Goal: Task Accomplishment & Management: Use online tool/utility

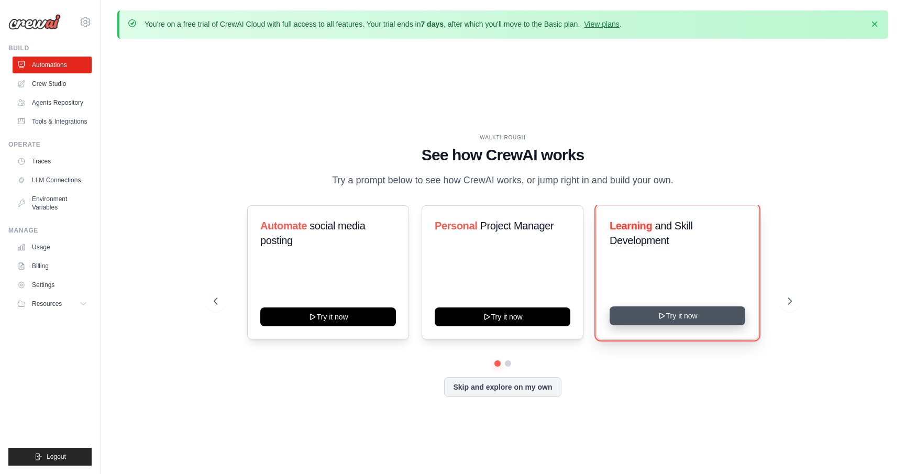
click at [659, 318] on icon at bounding box center [661, 315] width 5 height 5
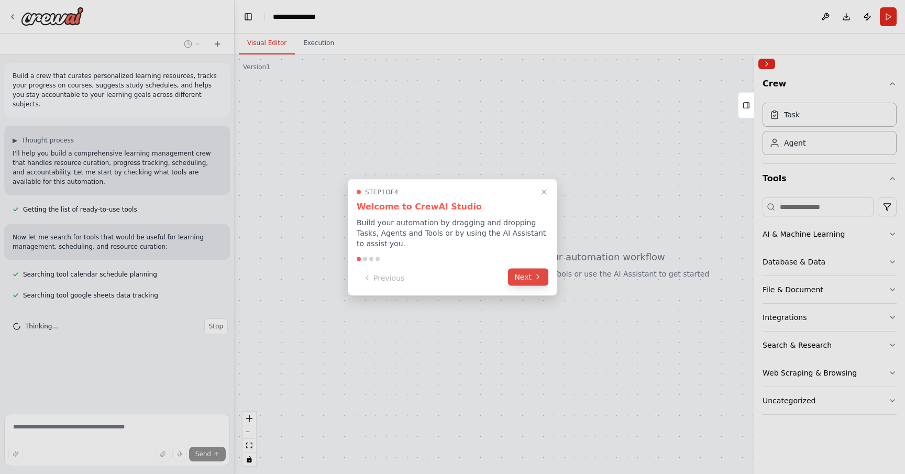
click at [529, 273] on button "Next" at bounding box center [528, 276] width 40 height 17
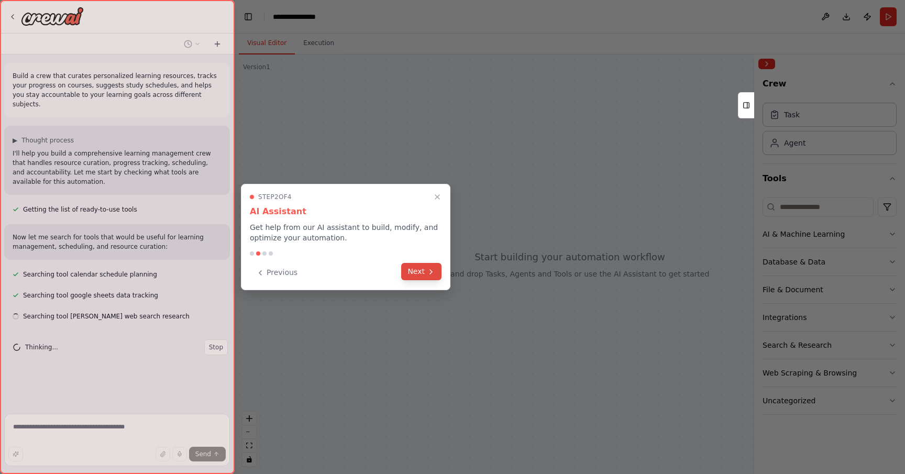
click at [423, 267] on button "Next" at bounding box center [421, 271] width 40 height 17
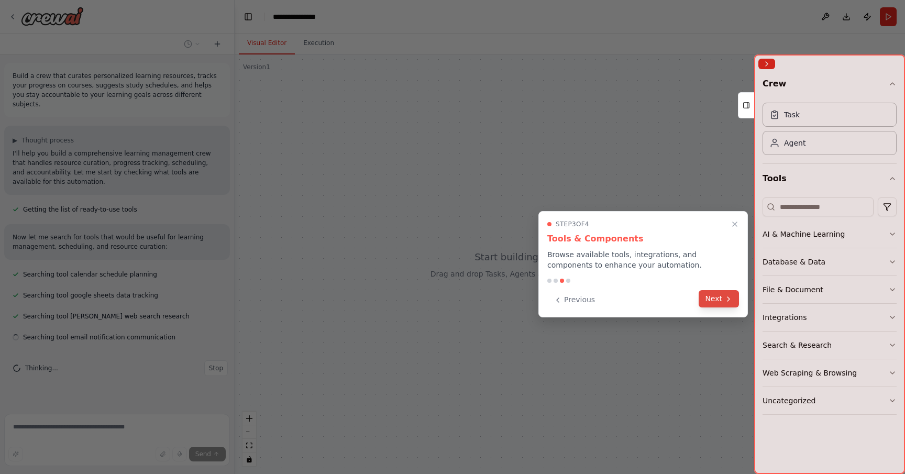
click at [723, 302] on button "Next" at bounding box center [719, 298] width 40 height 17
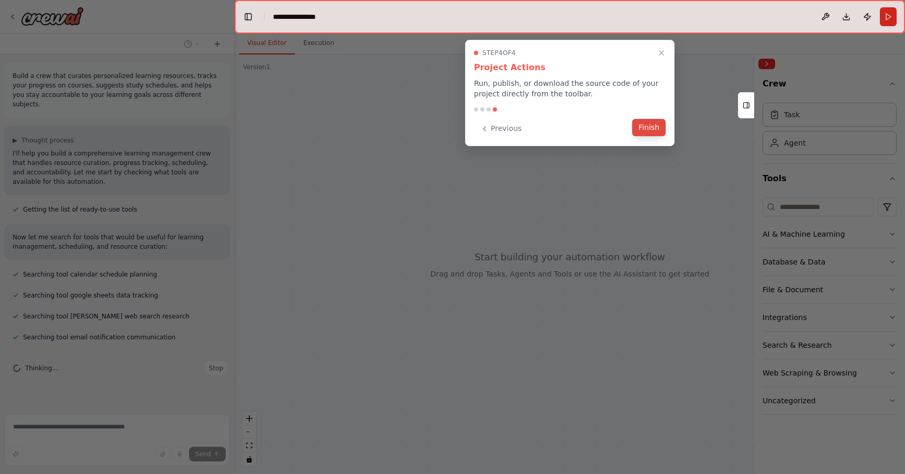
click at [658, 129] on button "Finish" at bounding box center [649, 127] width 34 height 17
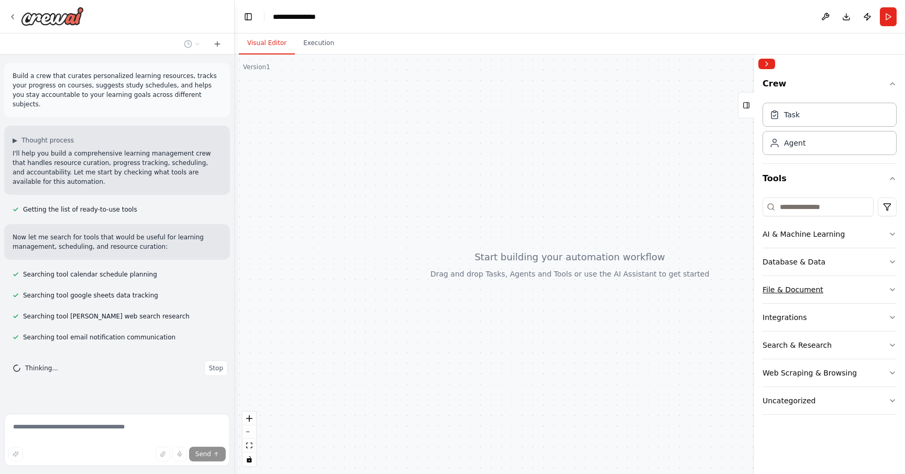
click at [848, 285] on button "File & Document" at bounding box center [830, 289] width 134 height 27
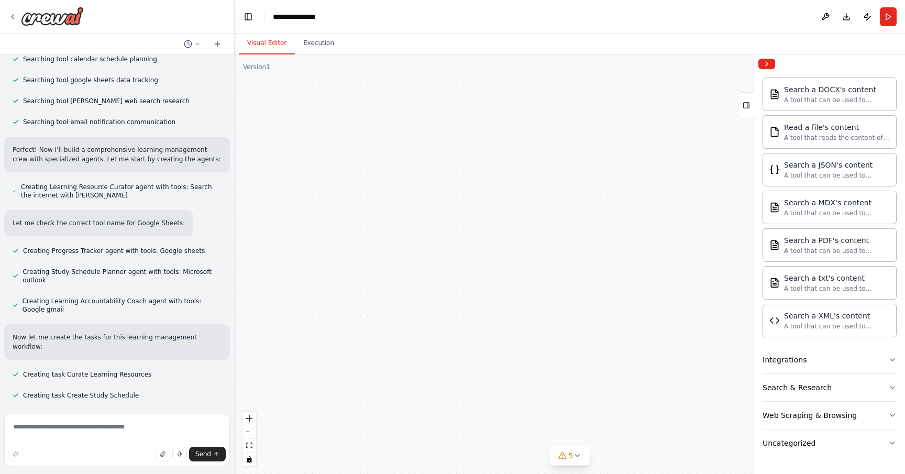
scroll to position [217, 0]
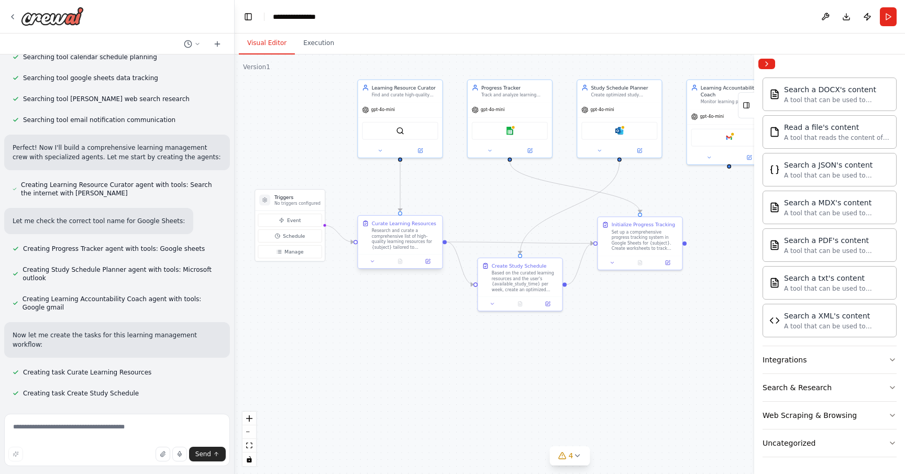
drag, startPoint x: 576, startPoint y: 371, endPoint x: 407, endPoint y: 249, distance: 207.8
click at [407, 249] on div ".deletable-edge-delete-btn { width: 20px; height: 20px; border: 0px solid #ffff…" at bounding box center [570, 263] width 670 height 419
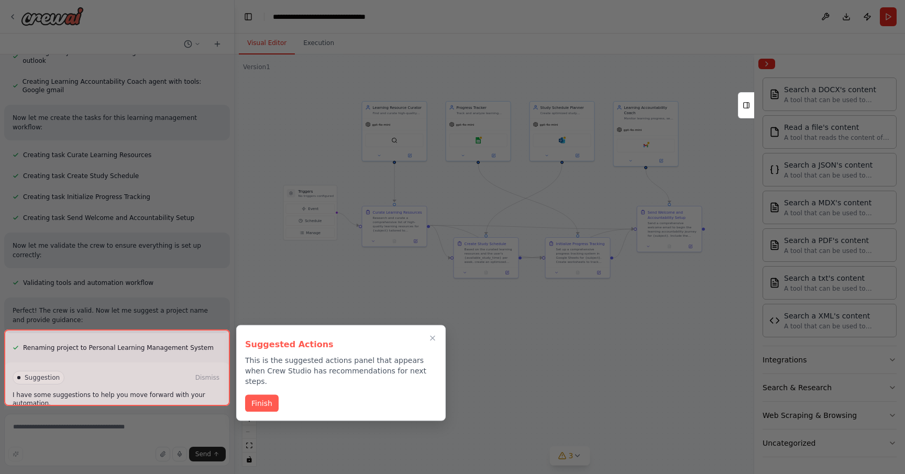
scroll to position [444, 0]
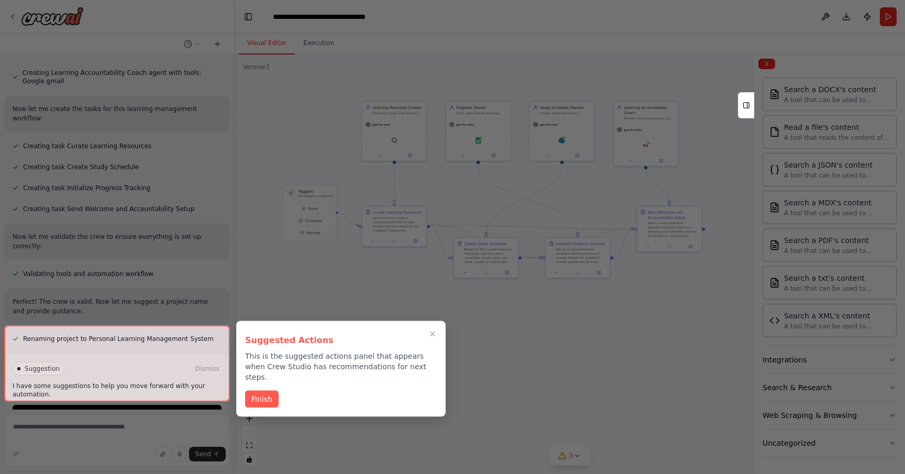
drag, startPoint x: 484, startPoint y: 348, endPoint x: 477, endPoint y: 333, distance: 16.4
click at [477, 329] on div "Build a crew that curates personalized learning resources, tracks your progress…" at bounding box center [452, 237] width 905 height 474
click at [143, 384] on div at bounding box center [117, 363] width 226 height 76
click at [266, 390] on button "Finish" at bounding box center [262, 398] width 34 height 17
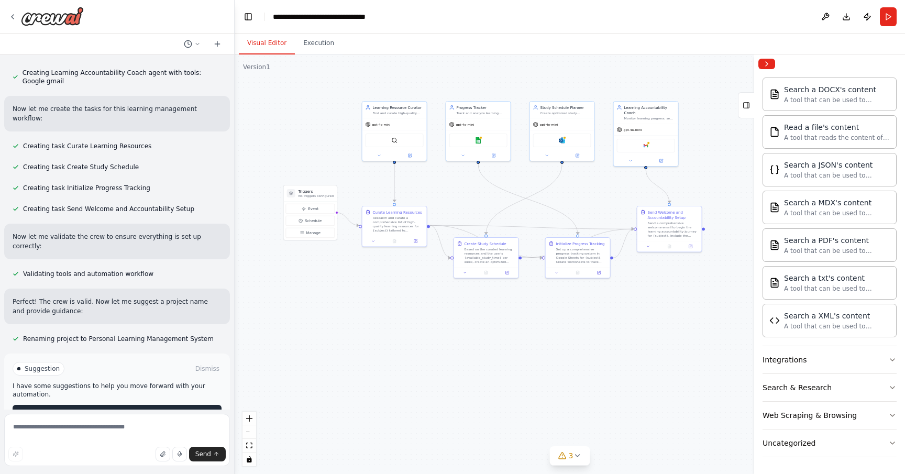
click at [154, 405] on button "Run Automation" at bounding box center [117, 413] width 209 height 17
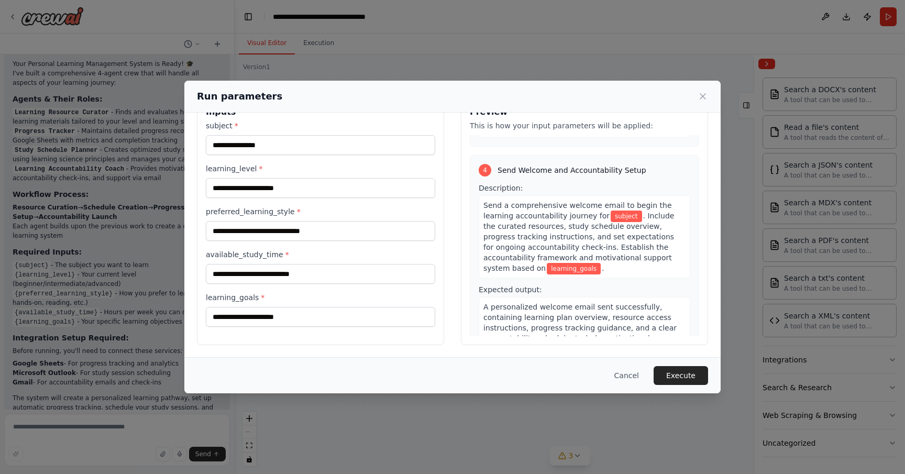
scroll to position [0, 0]
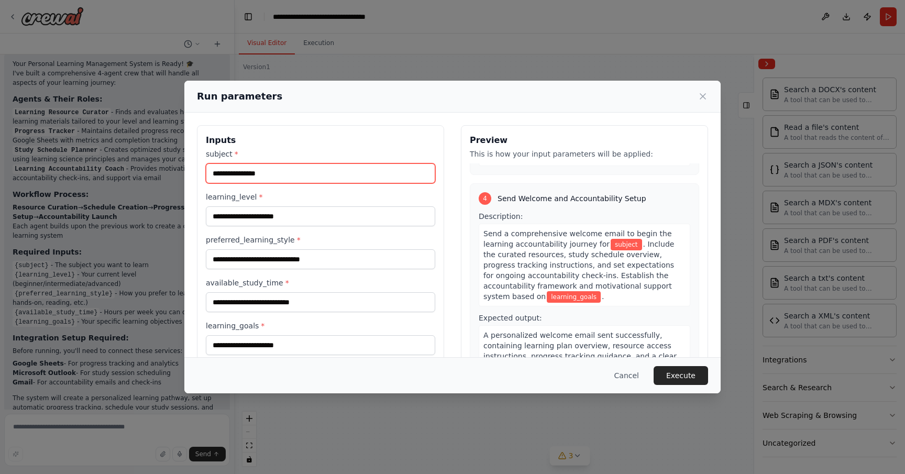
click at [291, 176] on input "subject *" at bounding box center [320, 173] width 229 height 20
type input "*******"
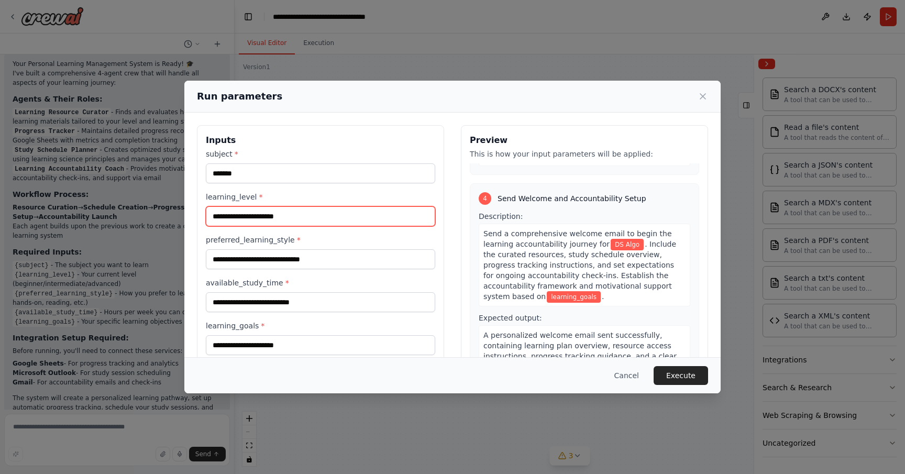
click at [290, 218] on input "learning_level *" at bounding box center [320, 216] width 229 height 20
type input "******"
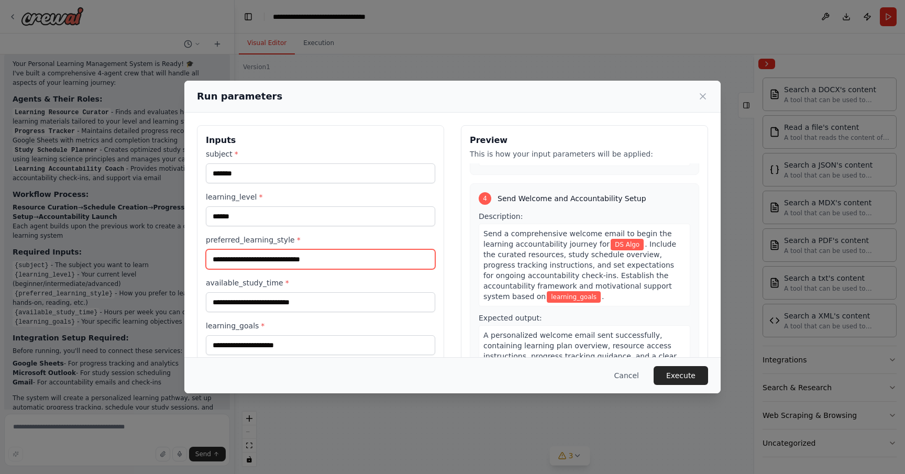
click at [286, 264] on input "preferred_learning_style *" at bounding box center [320, 259] width 229 height 20
type input "*"
type input "********"
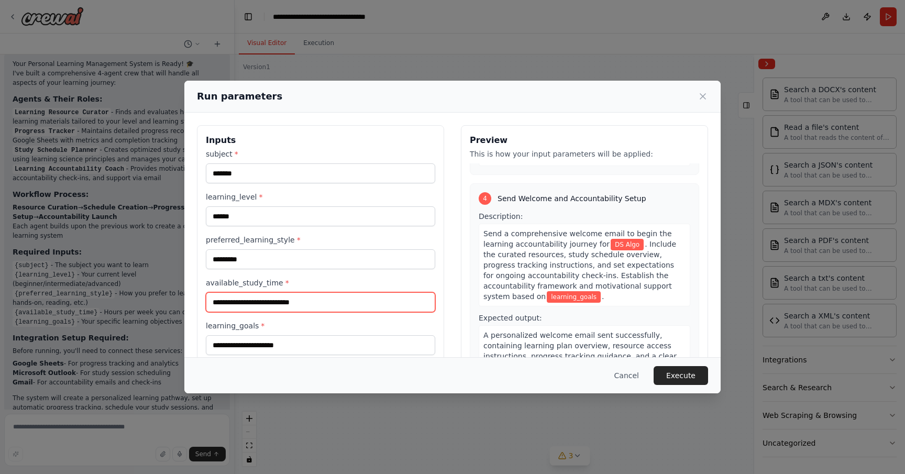
click at [289, 303] on input "available_study_time *" at bounding box center [320, 302] width 229 height 20
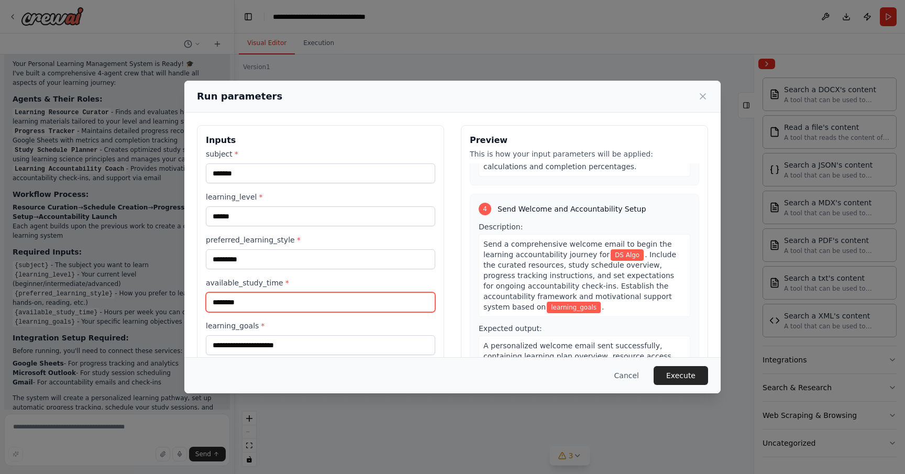
scroll to position [28, 0]
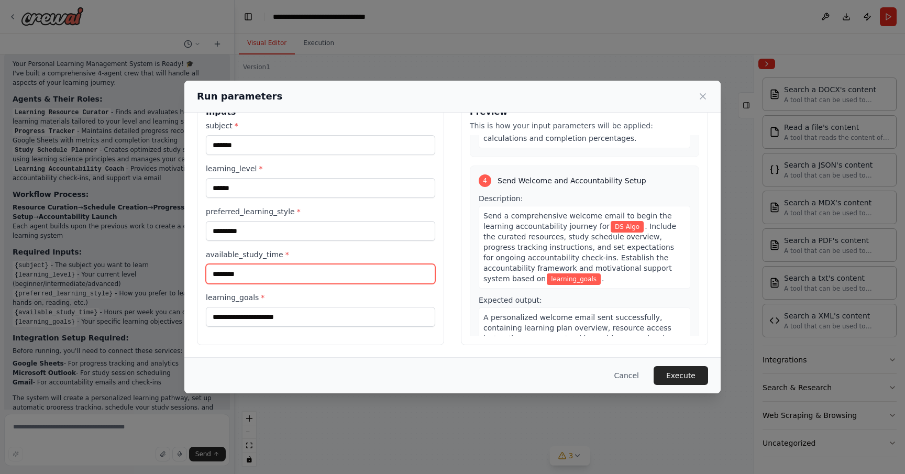
type input "********"
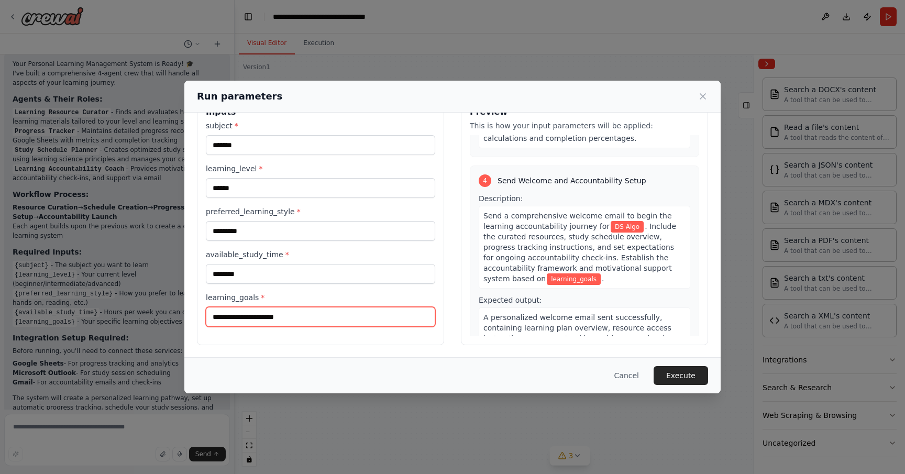
click at [304, 317] on input "learning_goals *" at bounding box center [320, 317] width 229 height 20
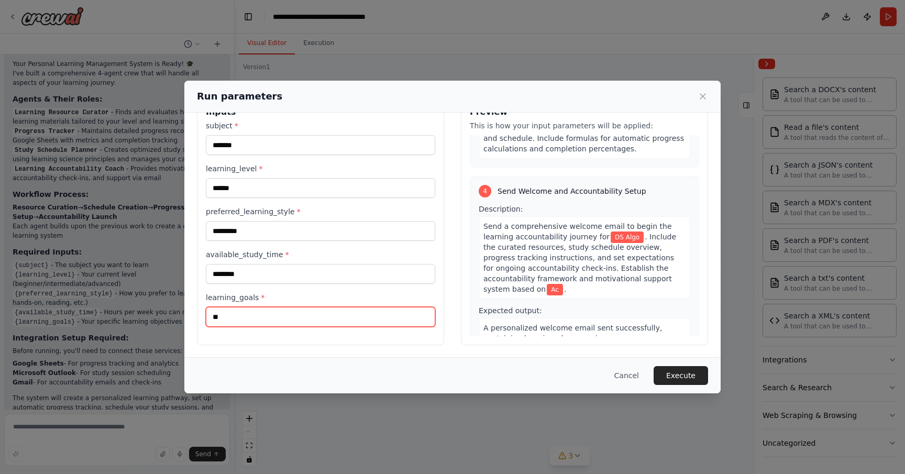
scroll to position [643, 0]
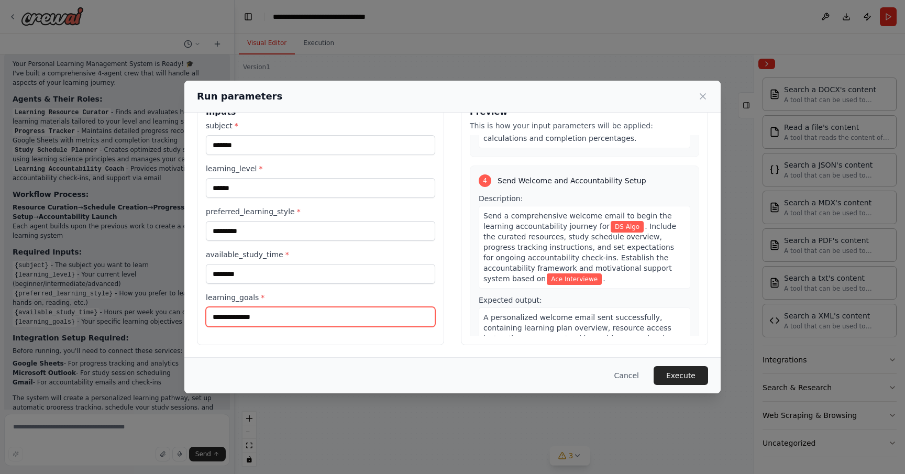
type input "**********"
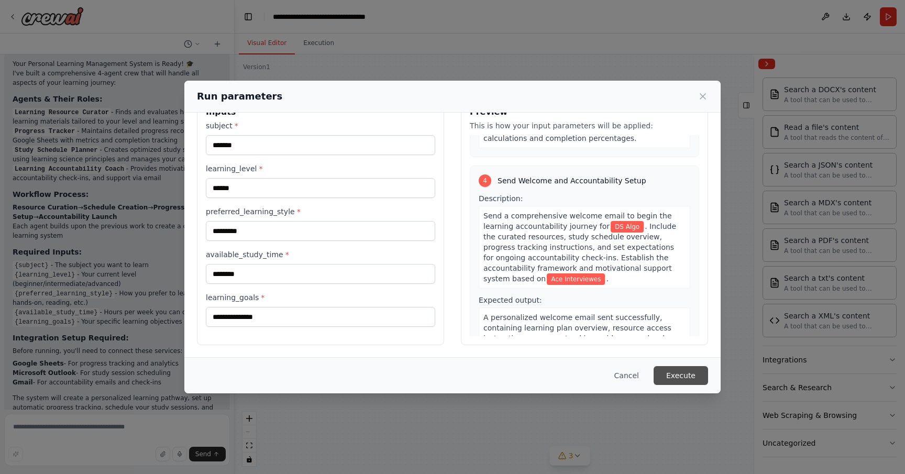
click at [682, 382] on button "Execute" at bounding box center [681, 375] width 54 height 19
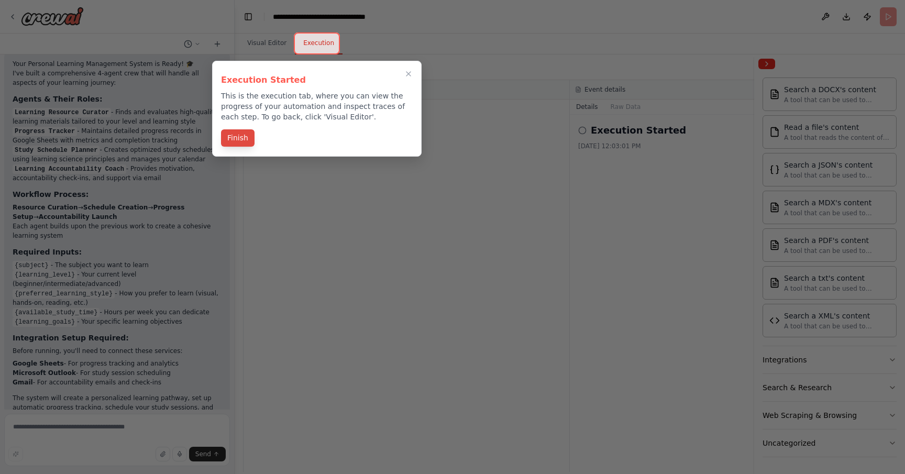
click at [236, 141] on button "Finish" at bounding box center [238, 137] width 34 height 17
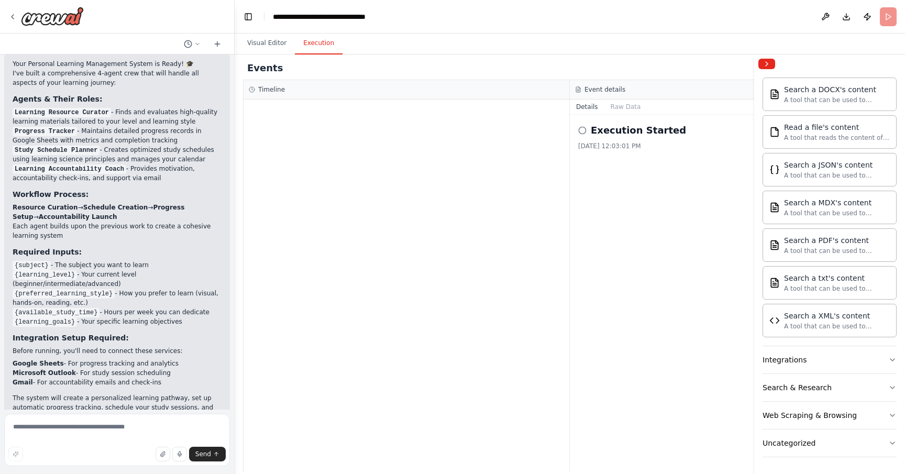
click at [236, 141] on div "Events Running... Timeline Event details Details Raw Data Execution Started 10/…" at bounding box center [570, 263] width 670 height 419
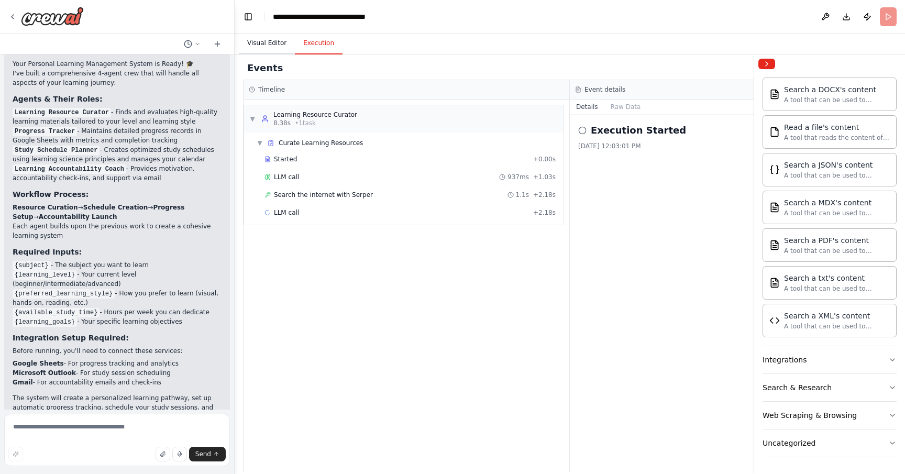
click at [271, 44] on button "Visual Editor" at bounding box center [267, 43] width 56 height 22
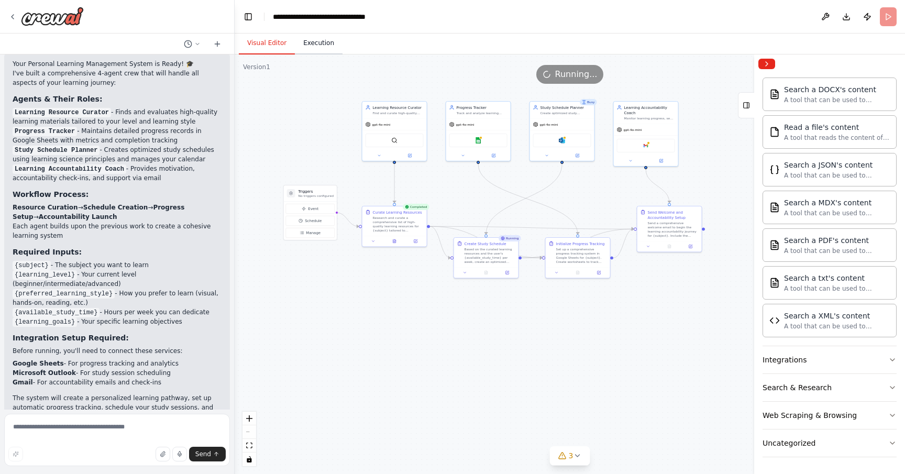
click at [329, 40] on button "Execution" at bounding box center [319, 43] width 48 height 22
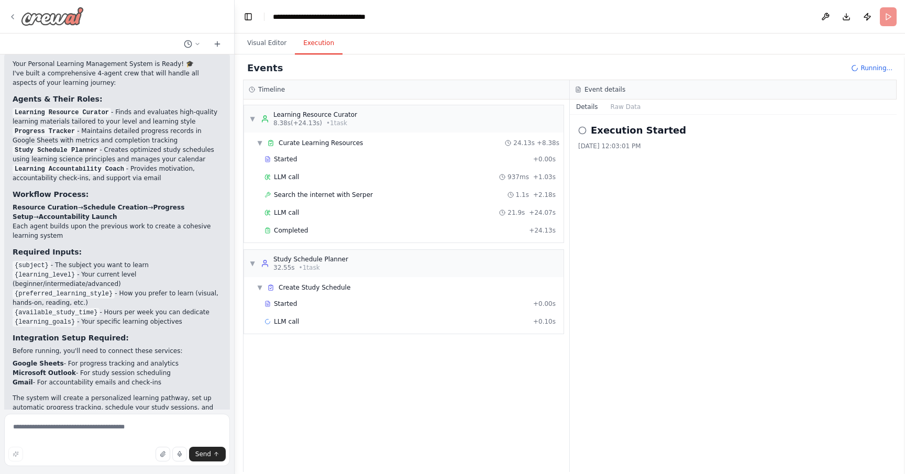
click at [12, 20] on icon at bounding box center [12, 17] width 8 height 8
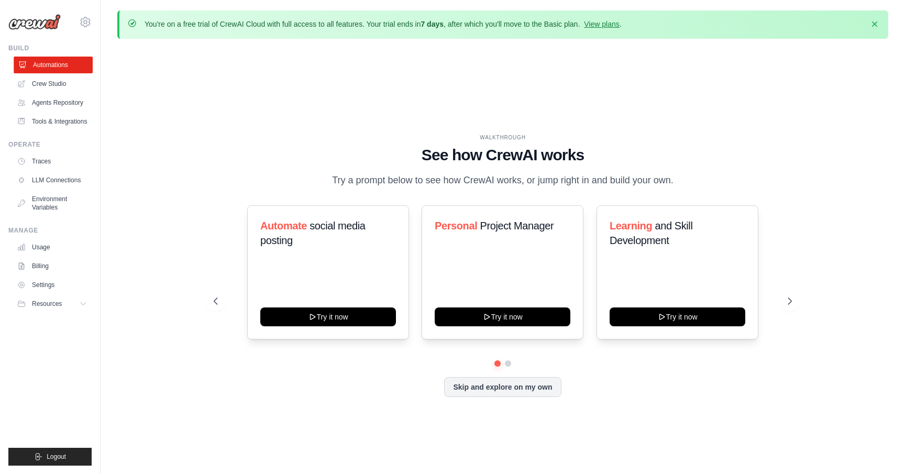
click at [64, 68] on link "Automations" at bounding box center [53, 65] width 79 height 17
click at [54, 256] on link "Usage" at bounding box center [53, 247] width 79 height 17
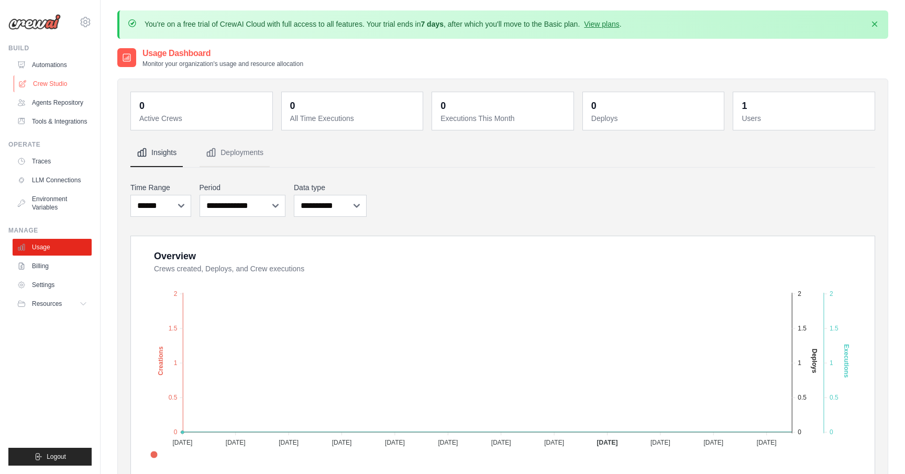
click at [52, 84] on link "Crew Studio" at bounding box center [53, 83] width 79 height 17
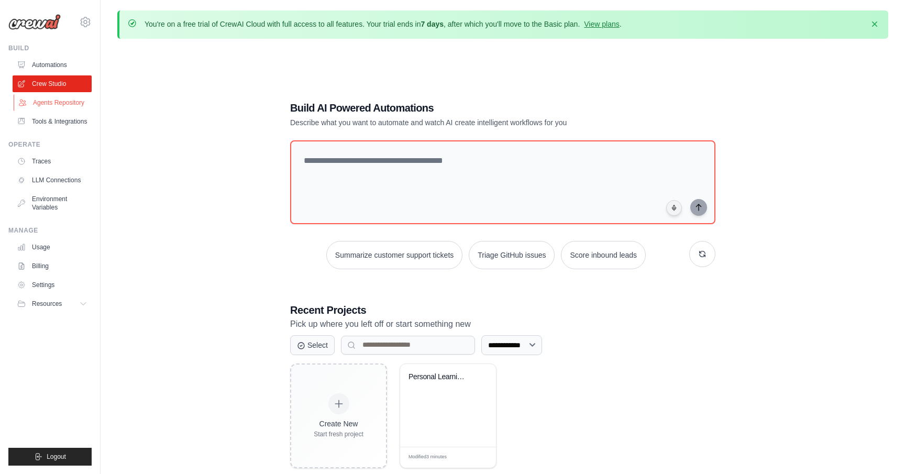
click at [52, 106] on link "Agents Repository" at bounding box center [53, 102] width 79 height 17
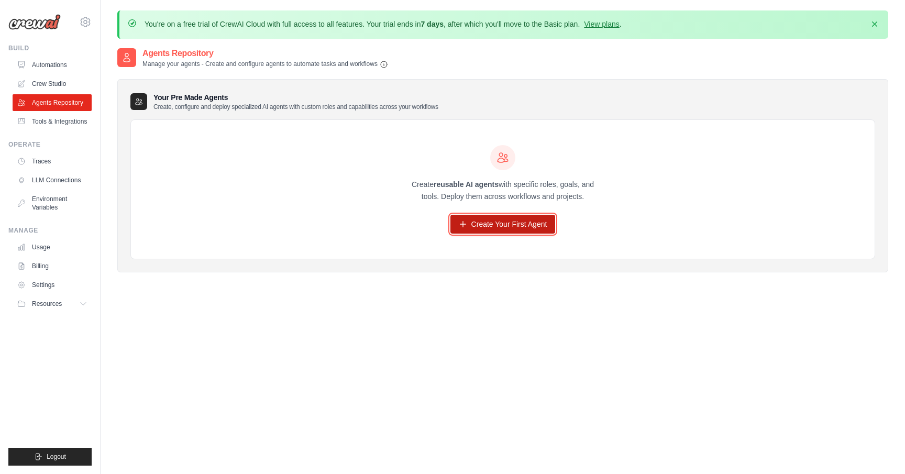
click at [481, 220] on link "Create Your First Agent" at bounding box center [502, 224] width 105 height 19
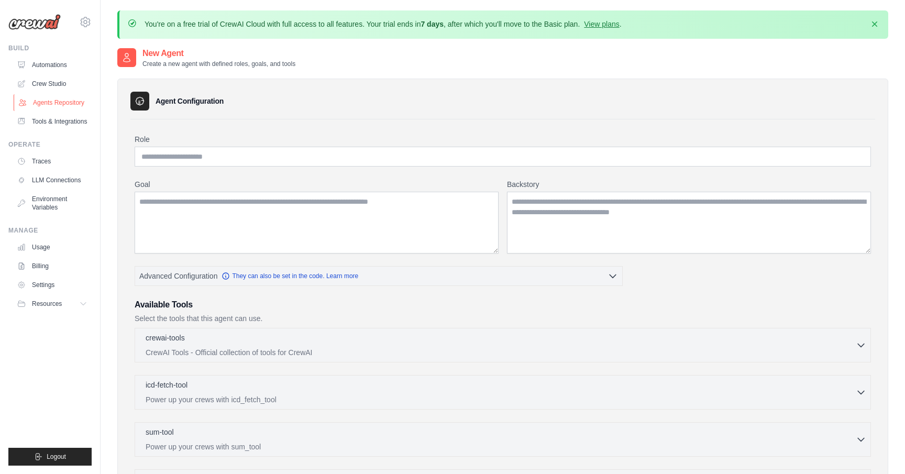
click at [53, 101] on link "Agents Repository" at bounding box center [53, 102] width 79 height 17
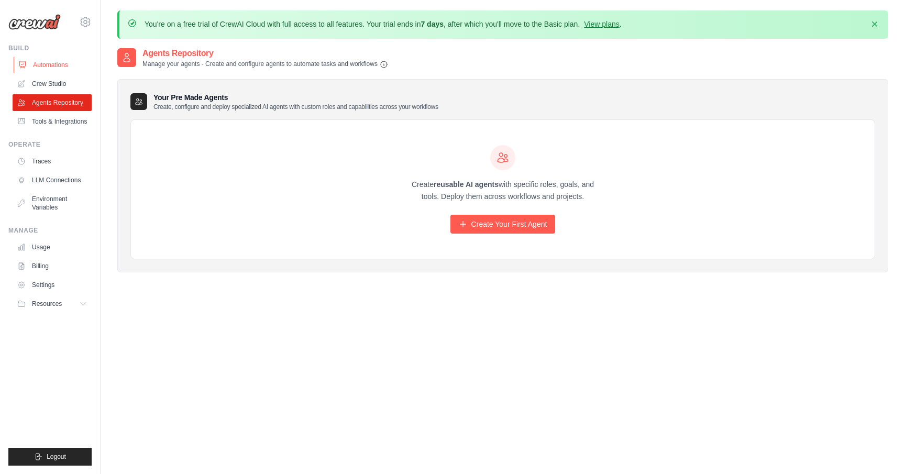
click at [49, 68] on link "Automations" at bounding box center [53, 65] width 79 height 17
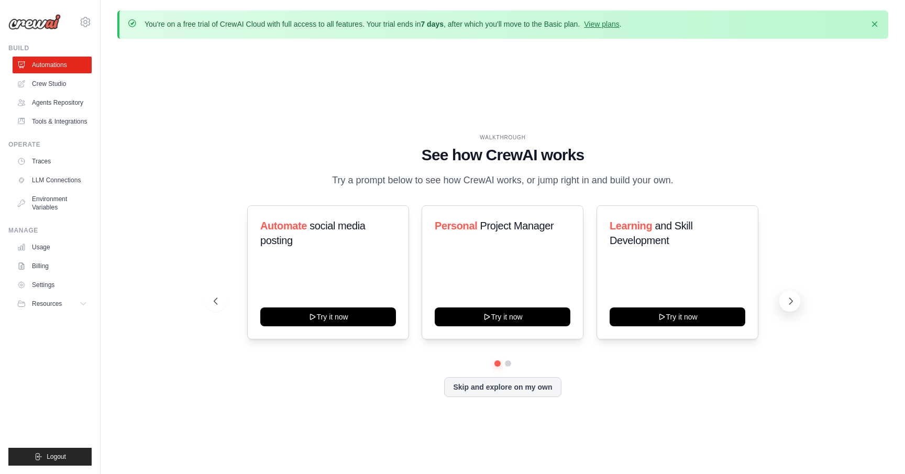
click at [789, 306] on icon at bounding box center [791, 301] width 10 height 10
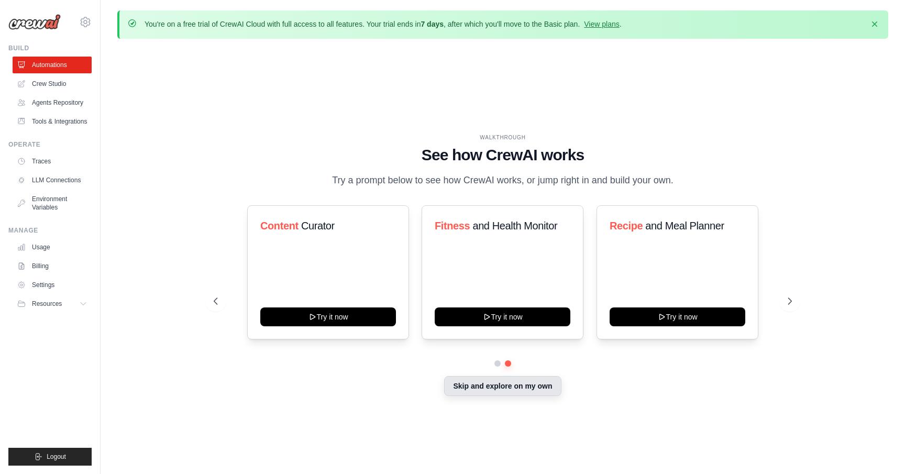
click at [528, 394] on button "Skip and explore on my own" at bounding box center [502, 386] width 117 height 20
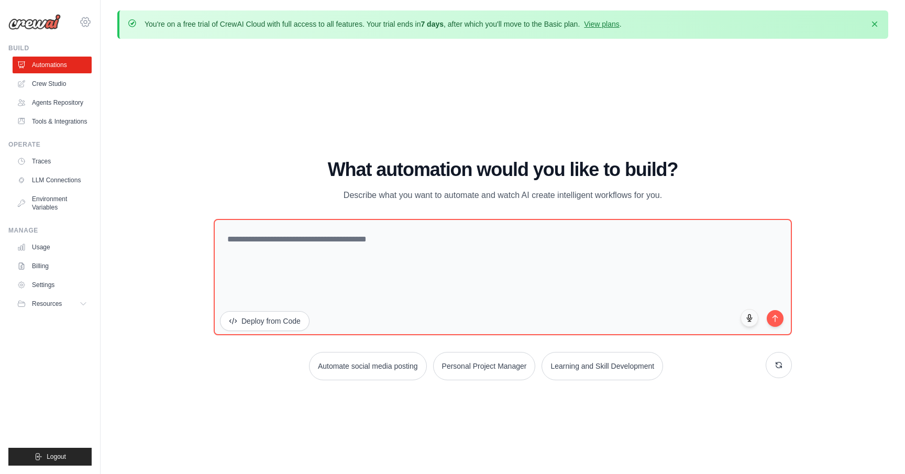
click at [85, 21] on icon at bounding box center [85, 22] width 13 height 13
click at [43, 378] on ul "Build Automations Crew Studio Agents Repository Tools & Integrations" at bounding box center [49, 255] width 83 height 422
click at [38, 19] on img at bounding box center [34, 22] width 52 height 16
click at [62, 101] on link "Agents Repository" at bounding box center [53, 102] width 79 height 17
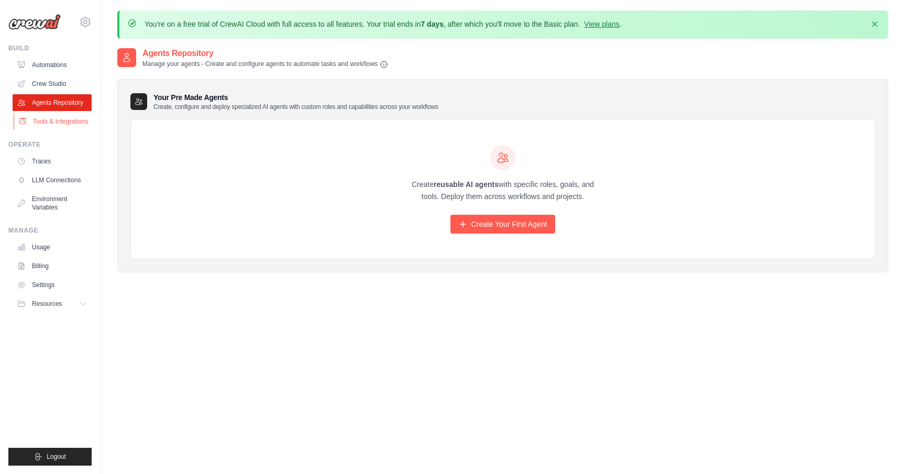
click at [53, 128] on link "Tools & Integrations" at bounding box center [53, 121] width 79 height 17
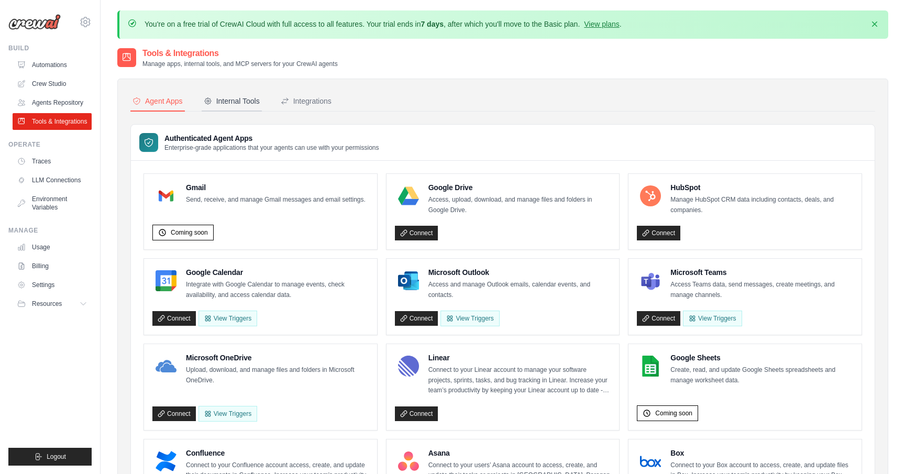
click at [242, 102] on div "Internal Tools" at bounding box center [232, 101] width 56 height 10
